Goal: Transaction & Acquisition: Purchase product/service

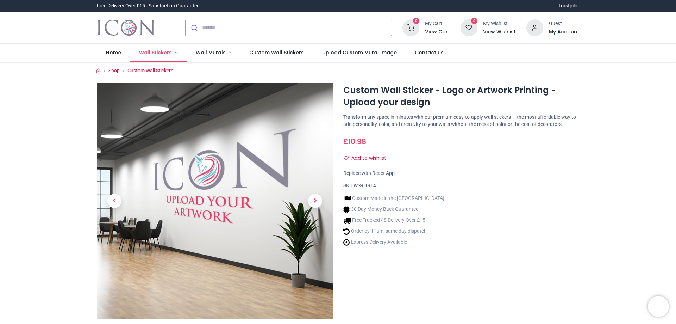
click at [155, 54] on span "Wall Stickers" at bounding box center [155, 52] width 33 height 7
click at [314, 201] on span "Next" at bounding box center [315, 201] width 14 height 14
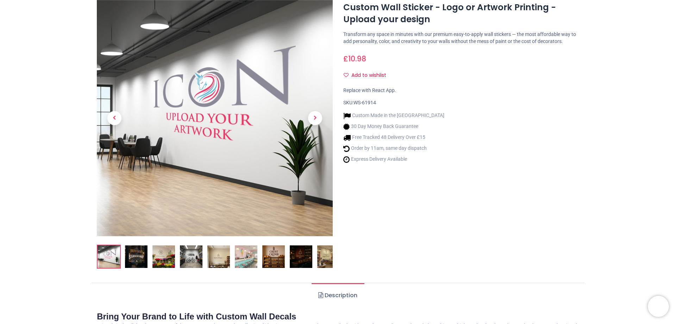
click at [279, 258] on img at bounding box center [273, 256] width 23 height 23
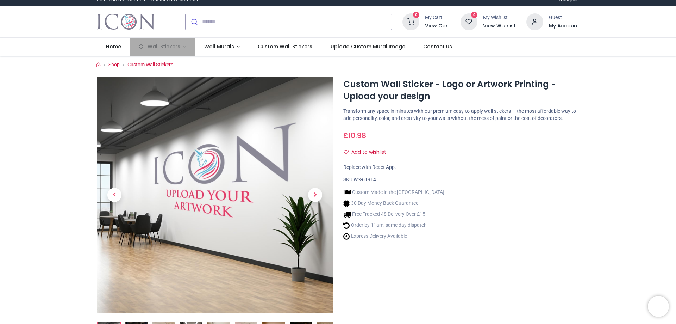
scroll to position [0, 0]
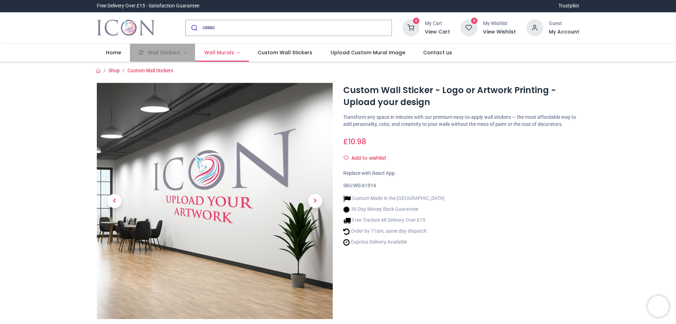
click at [215, 52] on span "Wall Murals" at bounding box center [219, 52] width 30 height 7
click at [277, 54] on span "Custom Wall Stickers" at bounding box center [293, 52] width 55 height 7
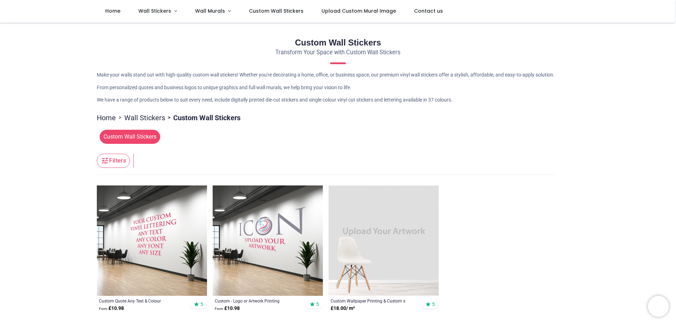
scroll to position [35, 0]
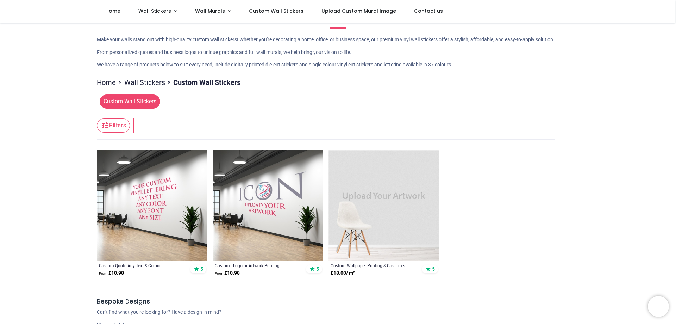
click at [145, 103] on span "Custom Wall Stickers" at bounding box center [130, 101] width 61 height 14
click at [136, 101] on span "Custom Wall Stickers" at bounding box center [130, 101] width 61 height 14
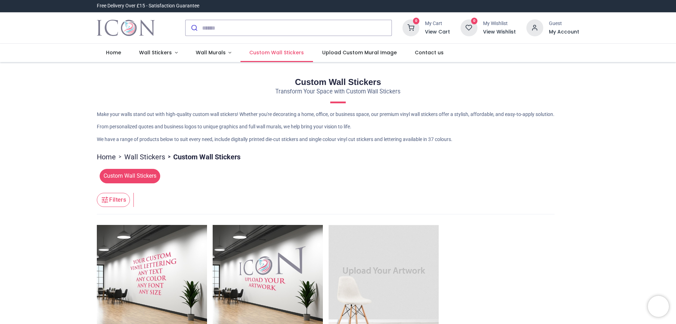
click at [267, 49] on span "Custom Wall Stickers" at bounding box center [276, 52] width 55 height 7
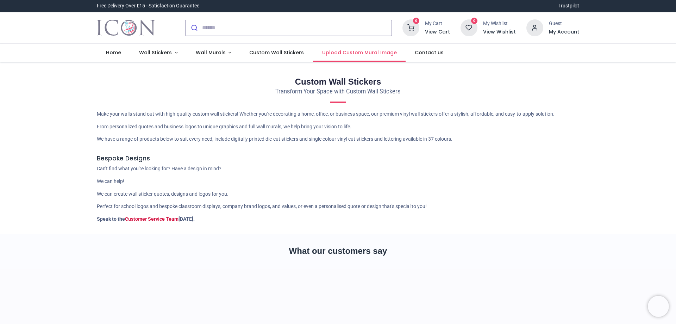
click at [366, 55] on span "Upload Custom Mural Image" at bounding box center [359, 52] width 75 height 7
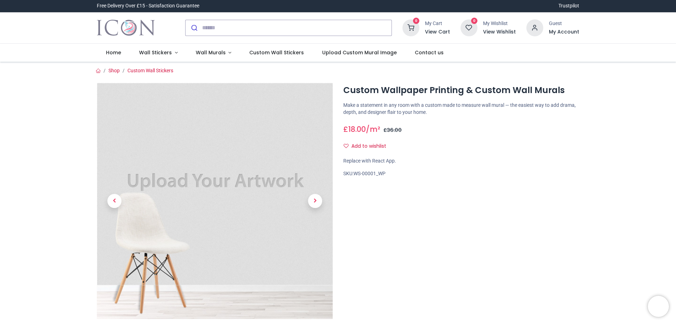
click at [237, 188] on img at bounding box center [215, 201] width 236 height 236
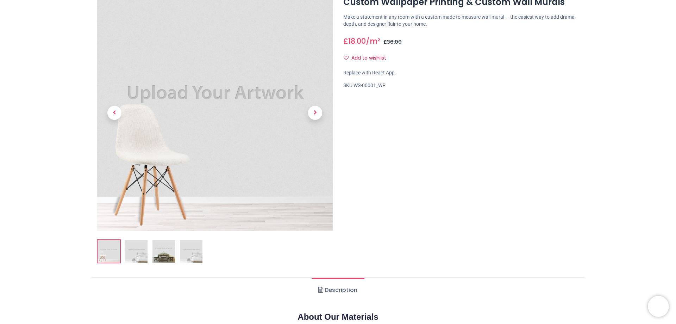
scroll to position [106, 0]
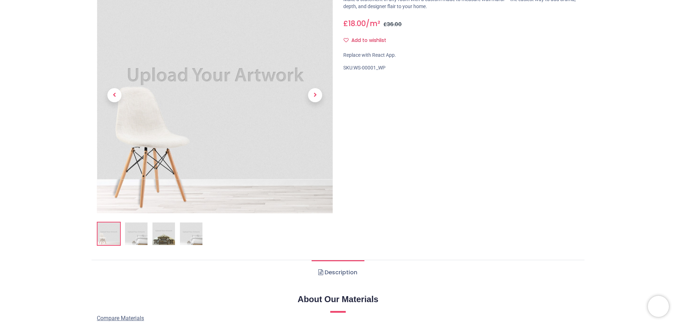
click at [169, 235] on img at bounding box center [164, 233] width 23 height 23
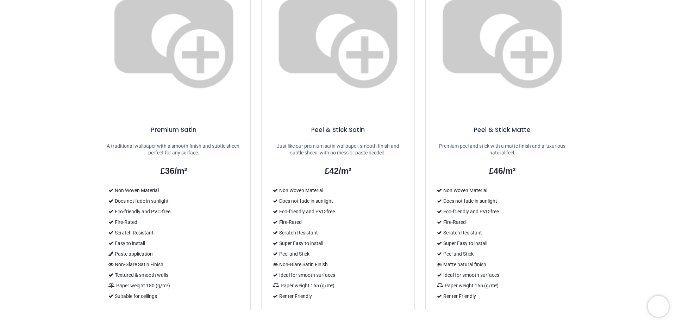
scroll to position [493, 0]
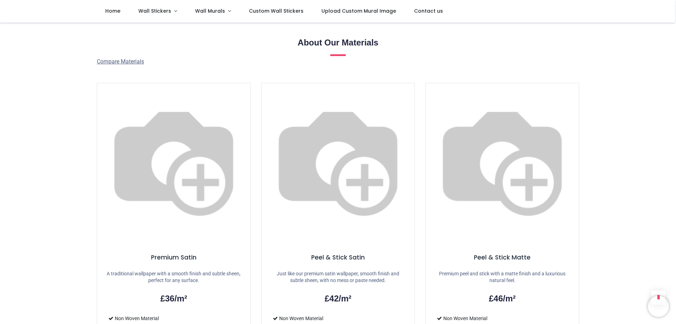
scroll to position [317, 0]
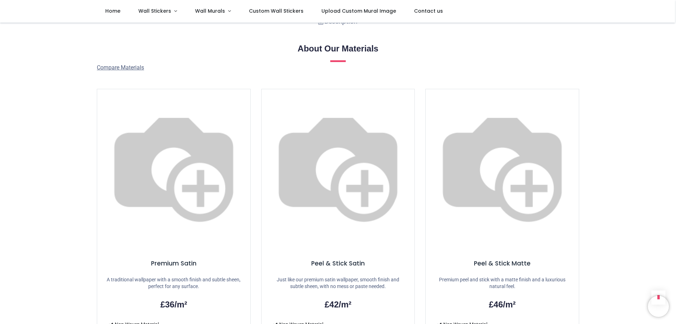
click at [444, 259] on h5 "Peel & Stick Matte" at bounding box center [502, 263] width 136 height 9
click at [471, 141] on img at bounding box center [502, 165] width 153 height 153
drag, startPoint x: 512, startPoint y: 239, endPoint x: 509, endPoint y: 248, distance: 9.1
click at [508, 298] on h2 "£46/m²" at bounding box center [502, 304] width 136 height 12
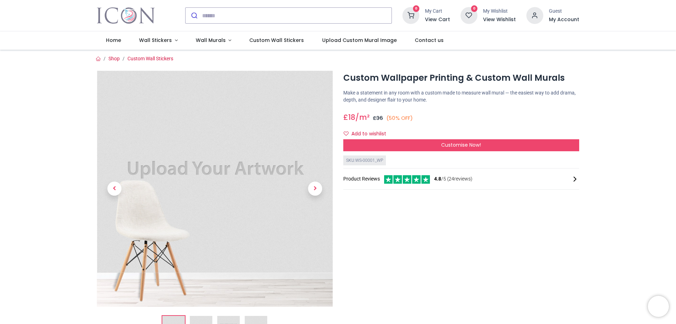
scroll to position [0, 0]
